Goal: Transaction & Acquisition: Book appointment/travel/reservation

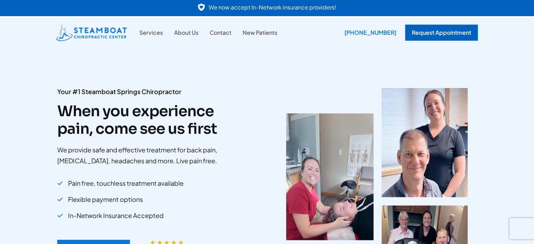
click at [458, 33] on div "Request Appointment" at bounding box center [441, 33] width 73 height 16
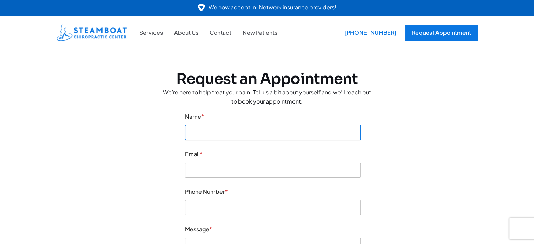
click at [262, 136] on input "Name *" at bounding box center [272, 132] width 175 height 15
type input "[PERSON_NAME]"
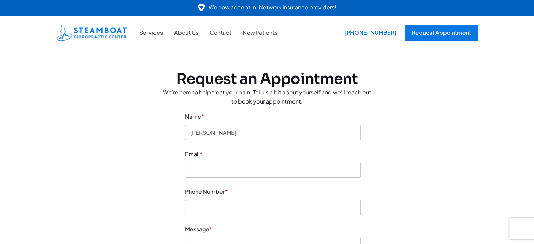
type input "2075214002"
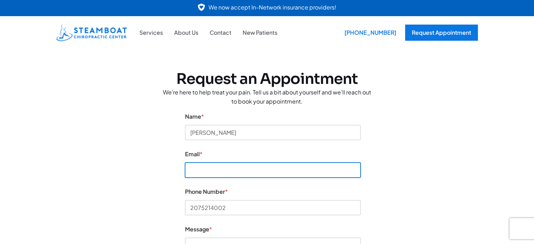
click at [232, 169] on input "Email *" at bounding box center [272, 169] width 175 height 15
click at [246, 171] on input "Email *" at bounding box center [272, 169] width 175 height 15
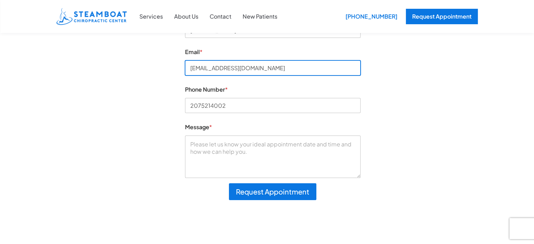
scroll to position [102, 0]
type input "juliaproskam@gmail.com"
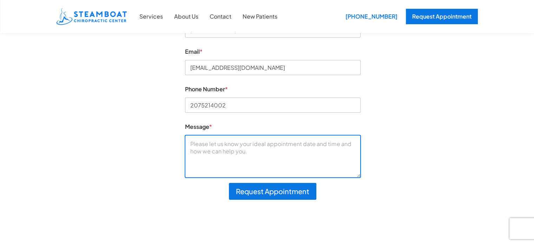
click at [280, 156] on textarea "Message *" at bounding box center [272, 156] width 175 height 42
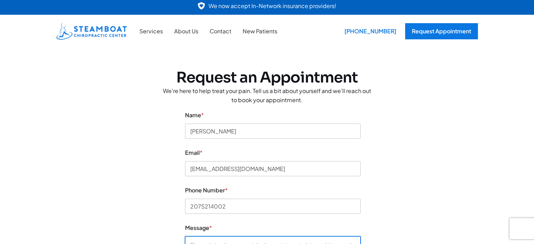
scroll to position [0, 0]
